Goal: Task Accomplishment & Management: Complete application form

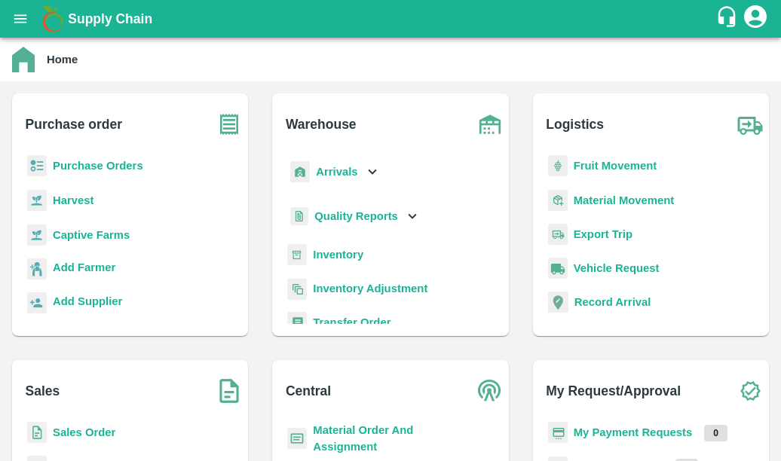
click at [102, 433] on b "Sales Order" at bounding box center [84, 432] width 63 height 12
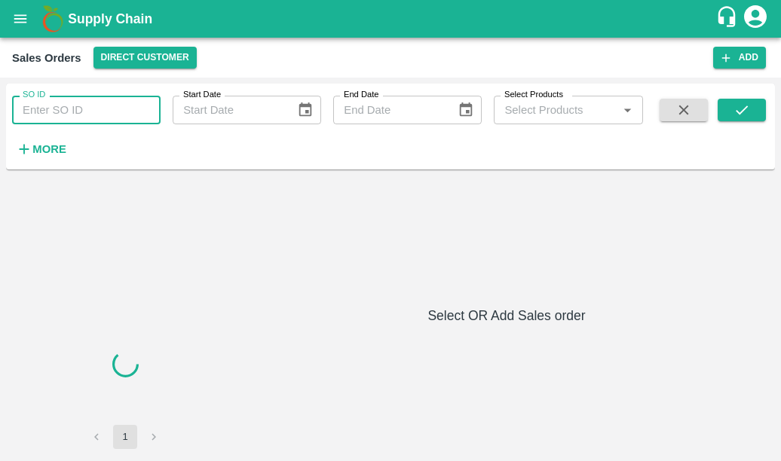
click at [104, 104] on input "SO ID" at bounding box center [86, 110] width 148 height 29
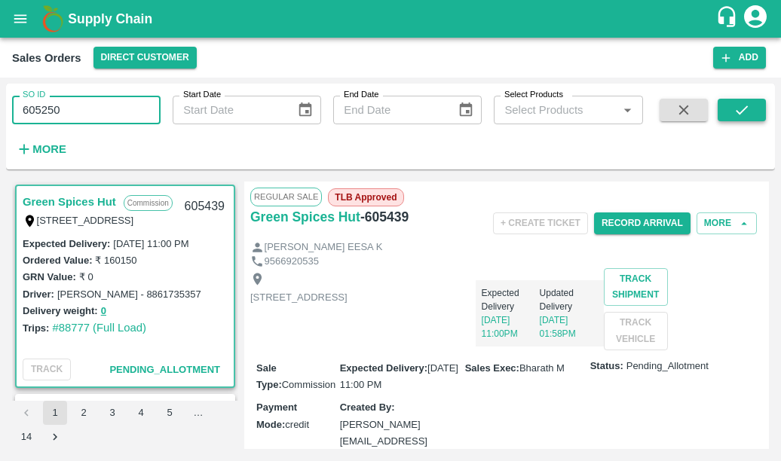
type input "605250"
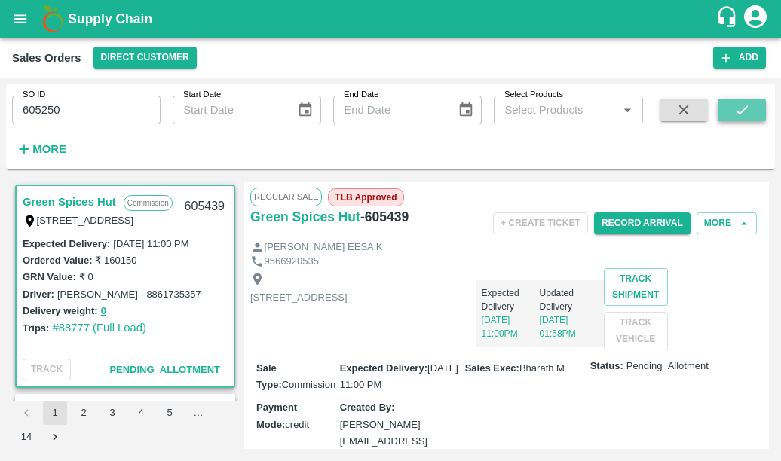
click at [738, 105] on icon "submit" at bounding box center [741, 110] width 17 height 17
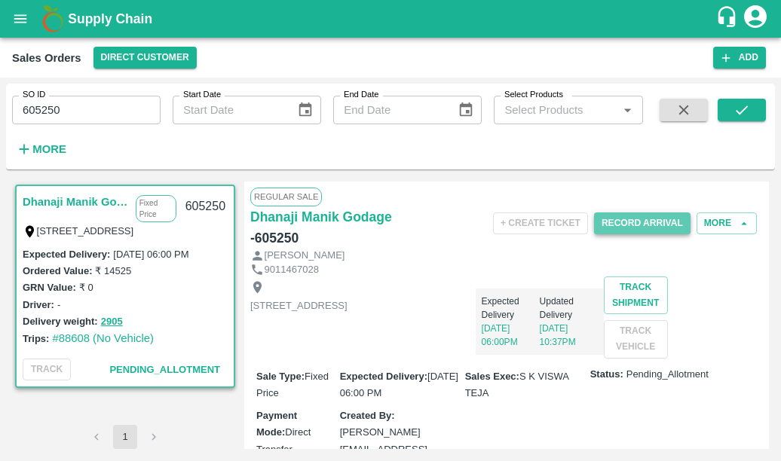
click at [619, 223] on button "Record Arrival" at bounding box center [642, 223] width 96 height 22
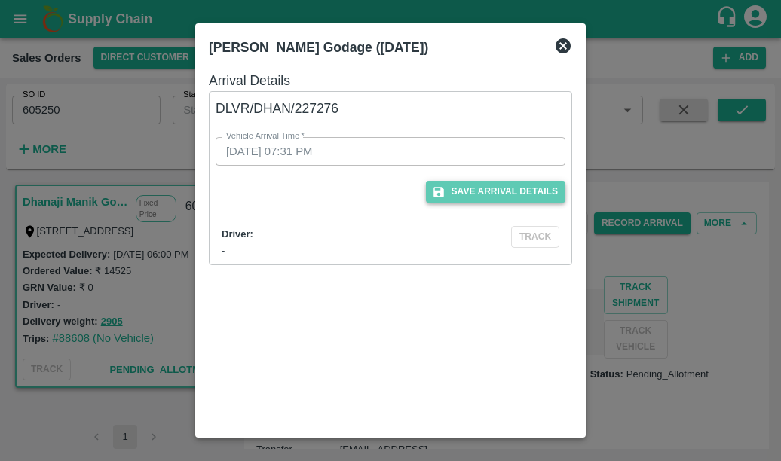
click at [460, 188] on button "Save Arrival Details" at bounding box center [495, 192] width 139 height 22
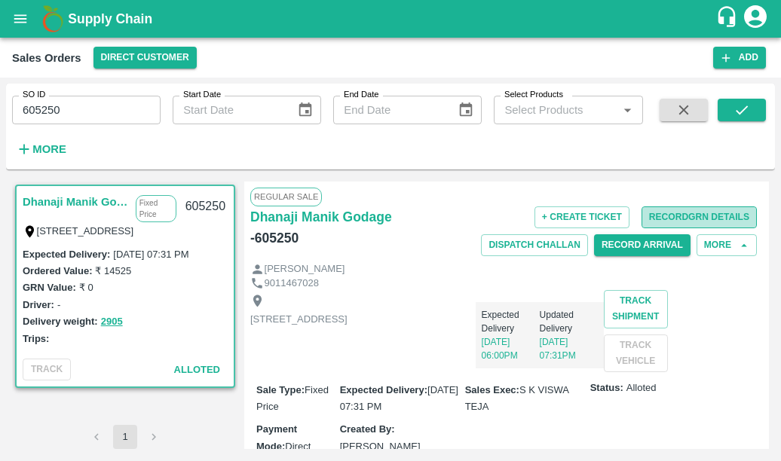
click at [720, 218] on button "Record GRN Details" at bounding box center [698, 217] width 115 height 22
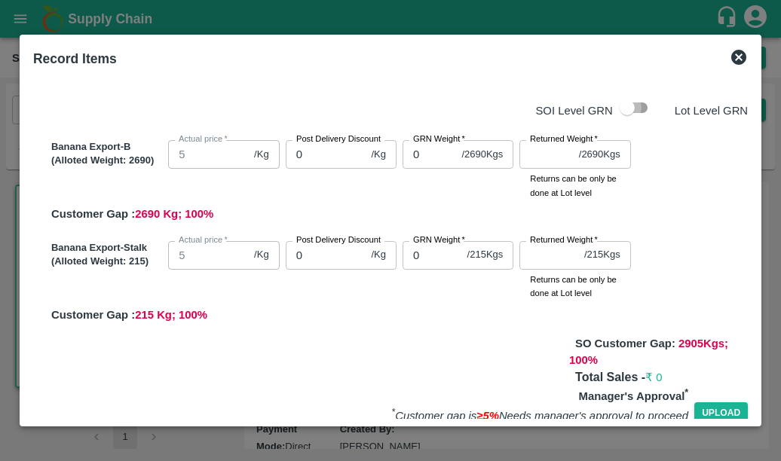
click at [631, 108] on input "checkbox" at bounding box center [627, 107] width 86 height 29
checkbox input "true"
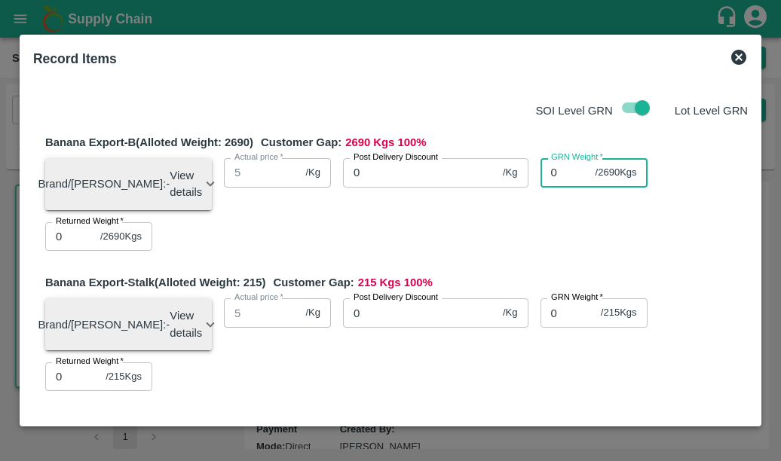
click at [546, 170] on input "0" at bounding box center [564, 172] width 49 height 29
type input "2690"
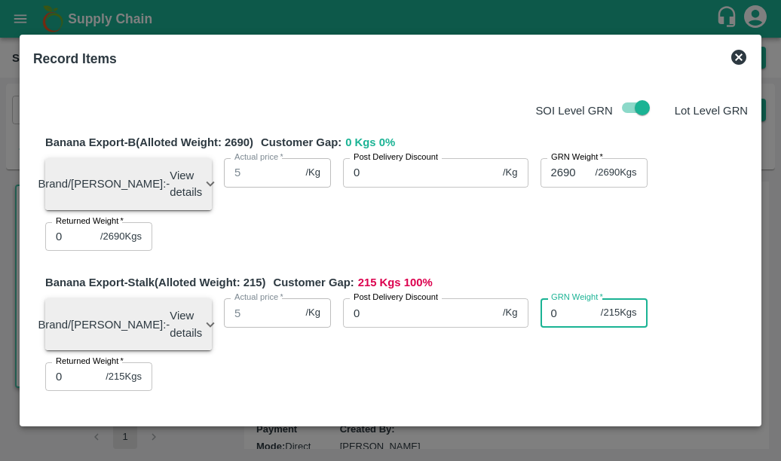
scroll to position [0, 0]
click at [549, 324] on input "0" at bounding box center [567, 312] width 54 height 29
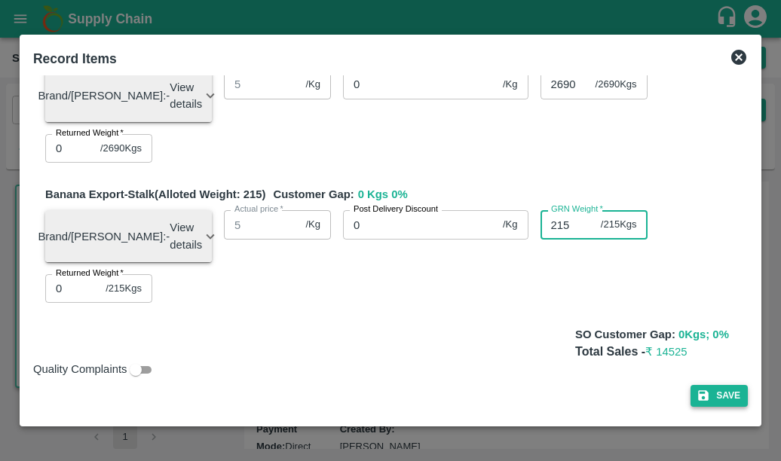
type input "215"
click at [718, 399] on button "Save" at bounding box center [718, 396] width 57 height 22
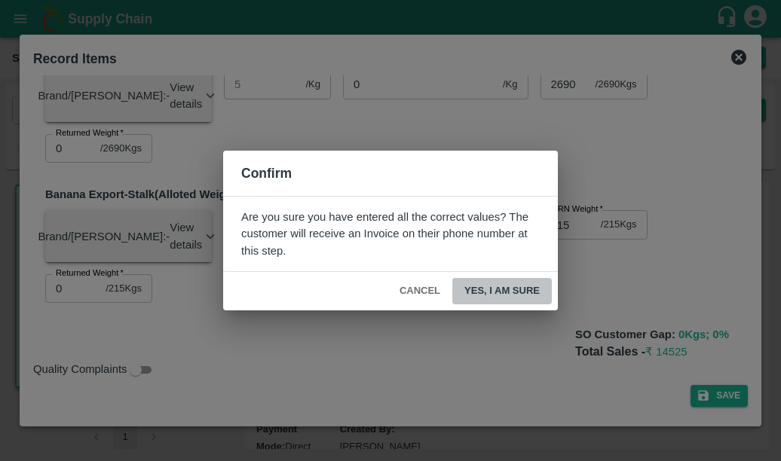
click at [503, 287] on button "Yes, I am sure" at bounding box center [501, 291] width 99 height 26
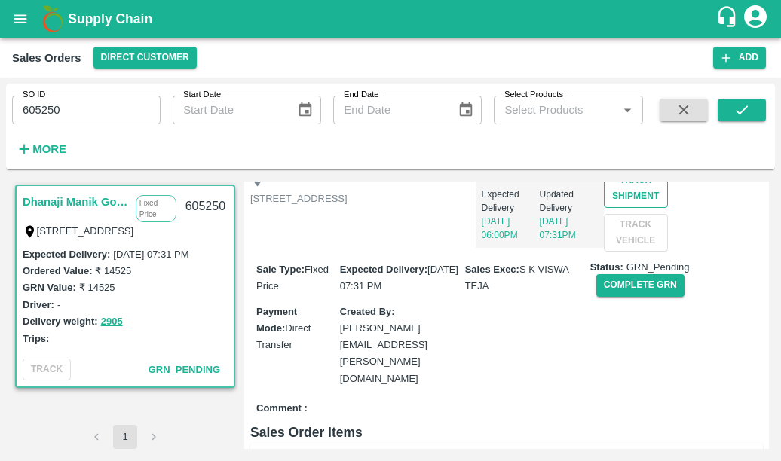
scroll to position [124, 0]
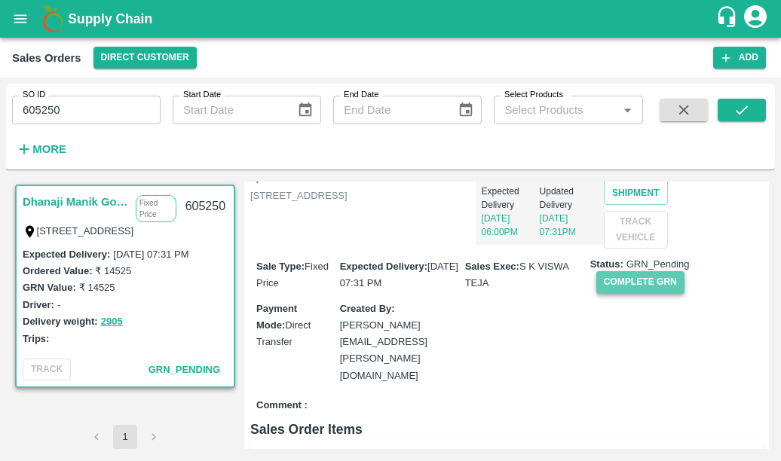
click at [630, 293] on button "Complete GRN" at bounding box center [640, 282] width 88 height 22
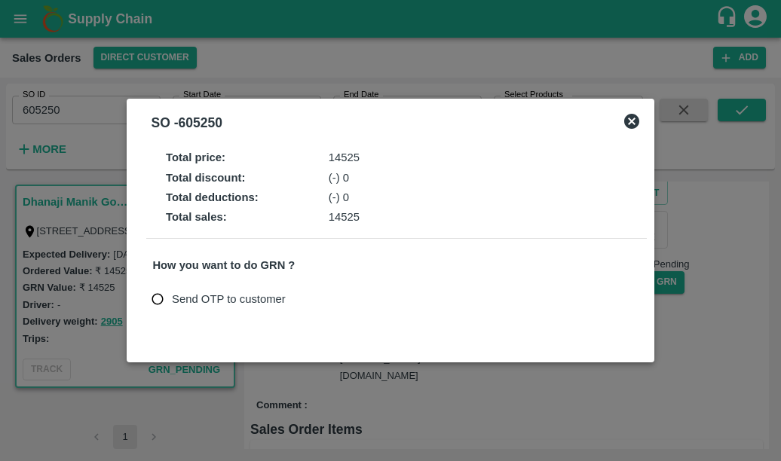
click at [161, 299] on input "Send OTP to customer" at bounding box center [158, 300] width 28 height 28
radio input "true"
click at [310, 298] on button "Send OTP" at bounding box center [329, 299] width 62 height 22
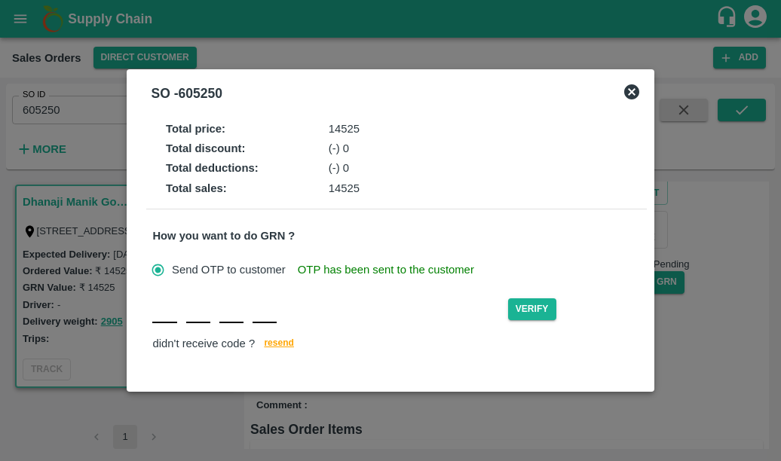
click at [163, 322] on input "text" at bounding box center [164, 309] width 24 height 27
click at [279, 341] on div "Verify didn't receive code ? [GEOGRAPHIC_DATA]" at bounding box center [395, 325] width 487 height 58
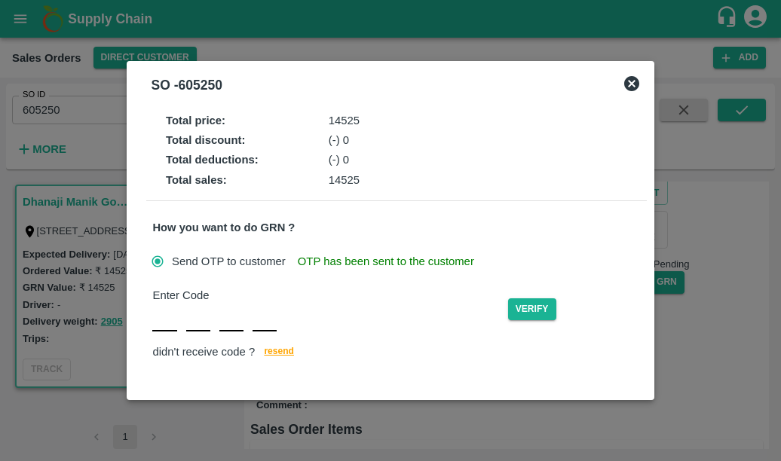
click at [628, 90] on icon at bounding box center [631, 83] width 15 height 15
